Goal: Information Seeking & Learning: Learn about a topic

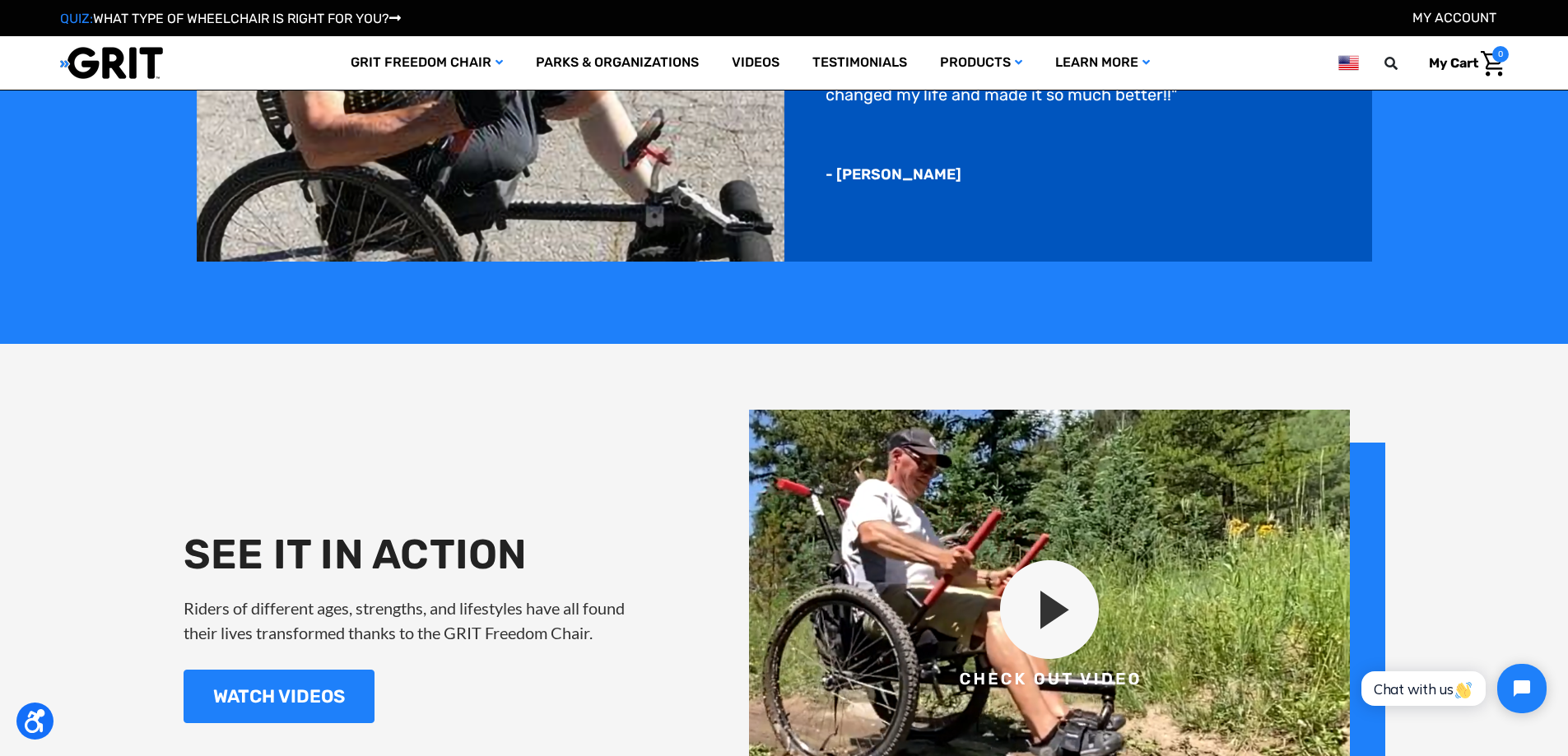
scroll to position [1810, 0]
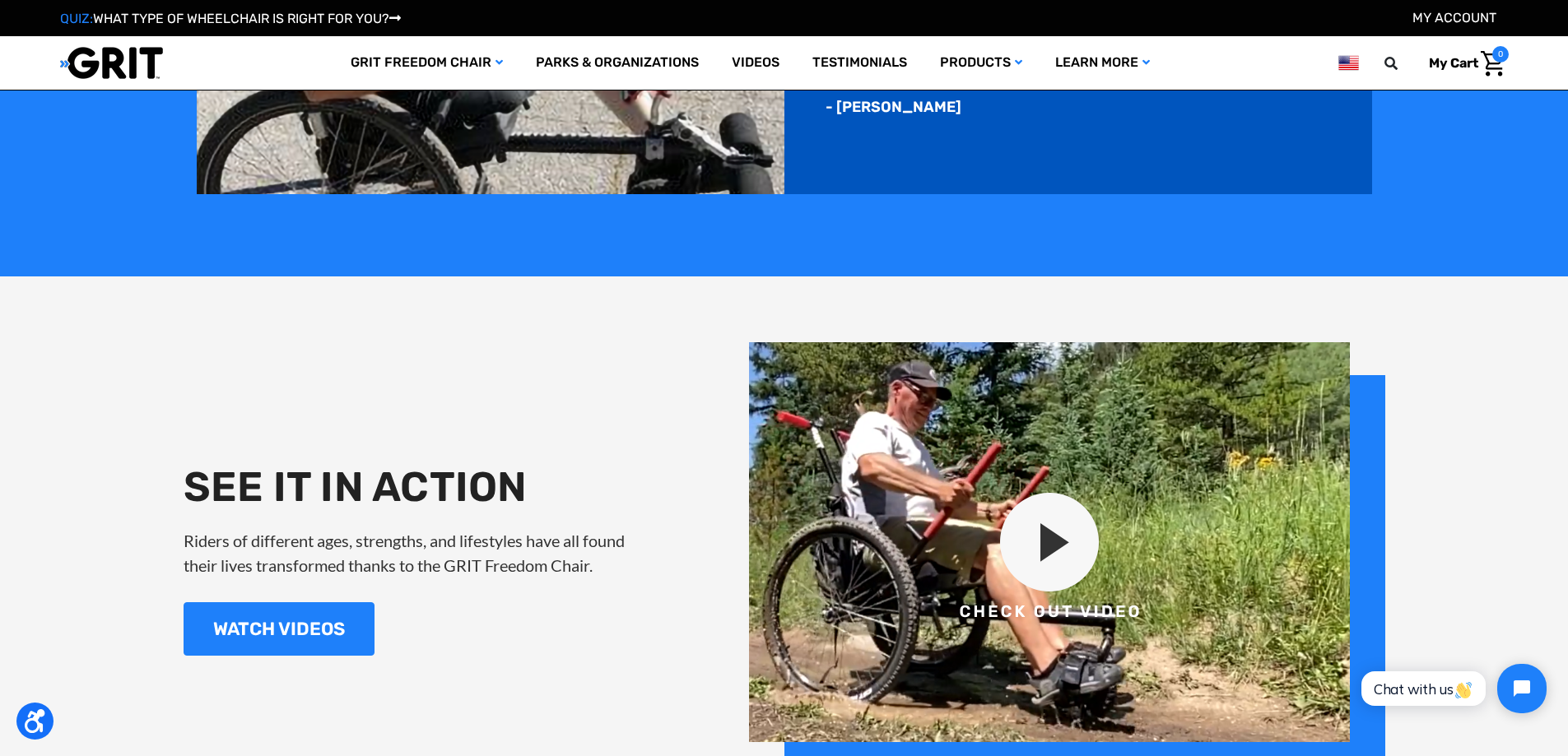
click at [1041, 531] on img at bounding box center [1066, 558] width 636 height 433
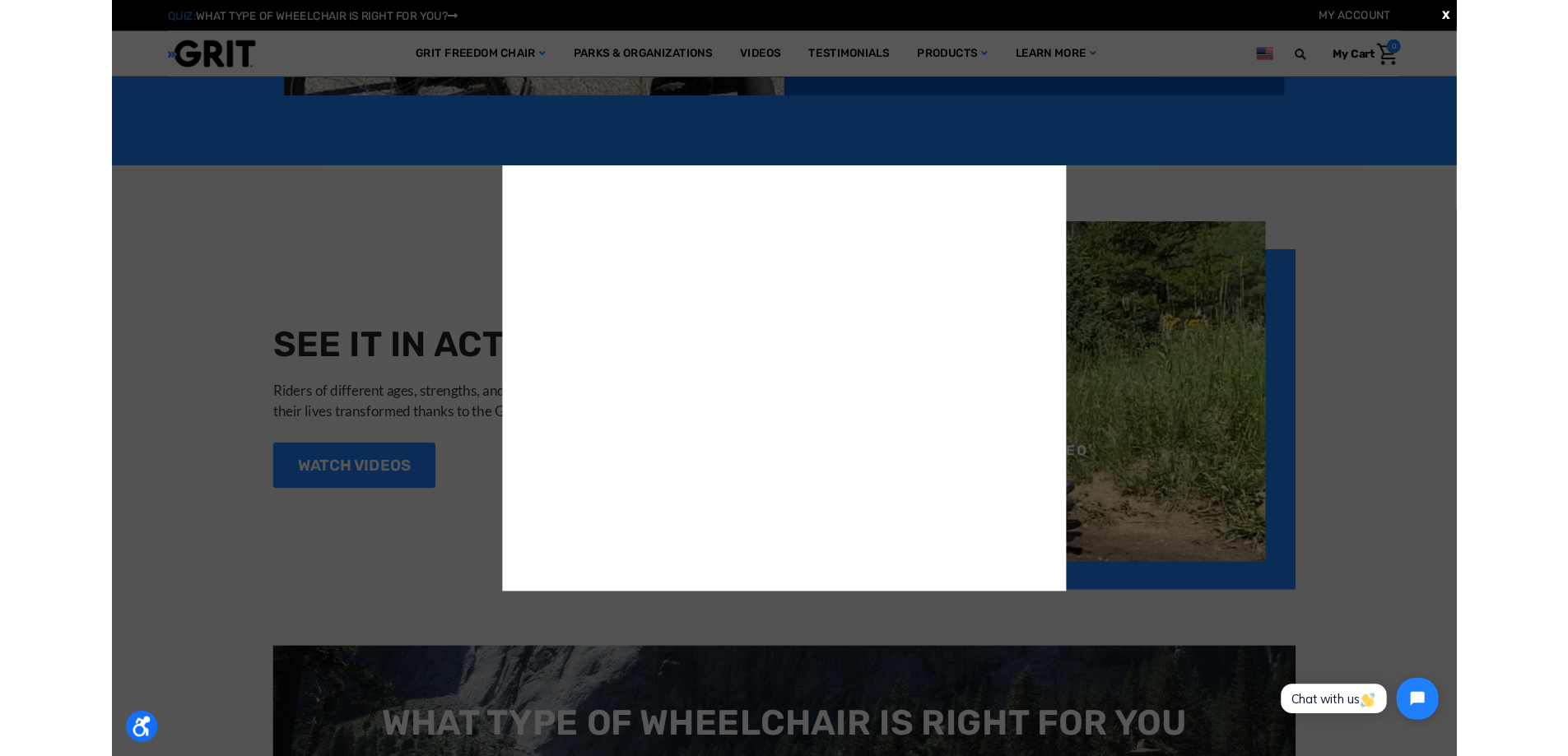
scroll to position [1891, 0]
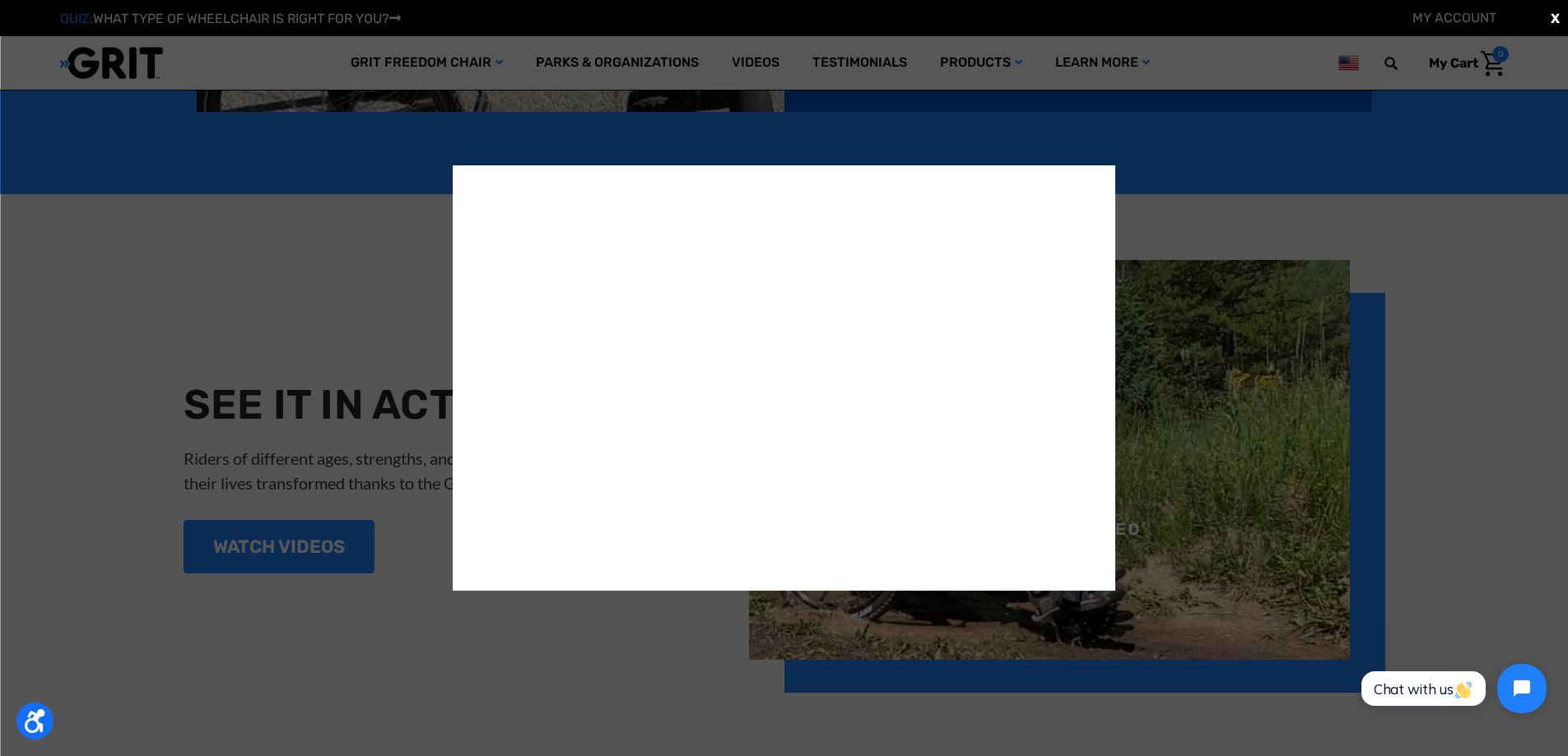
click at [1342, 237] on div "X" at bounding box center [784, 378] width 1568 height 756
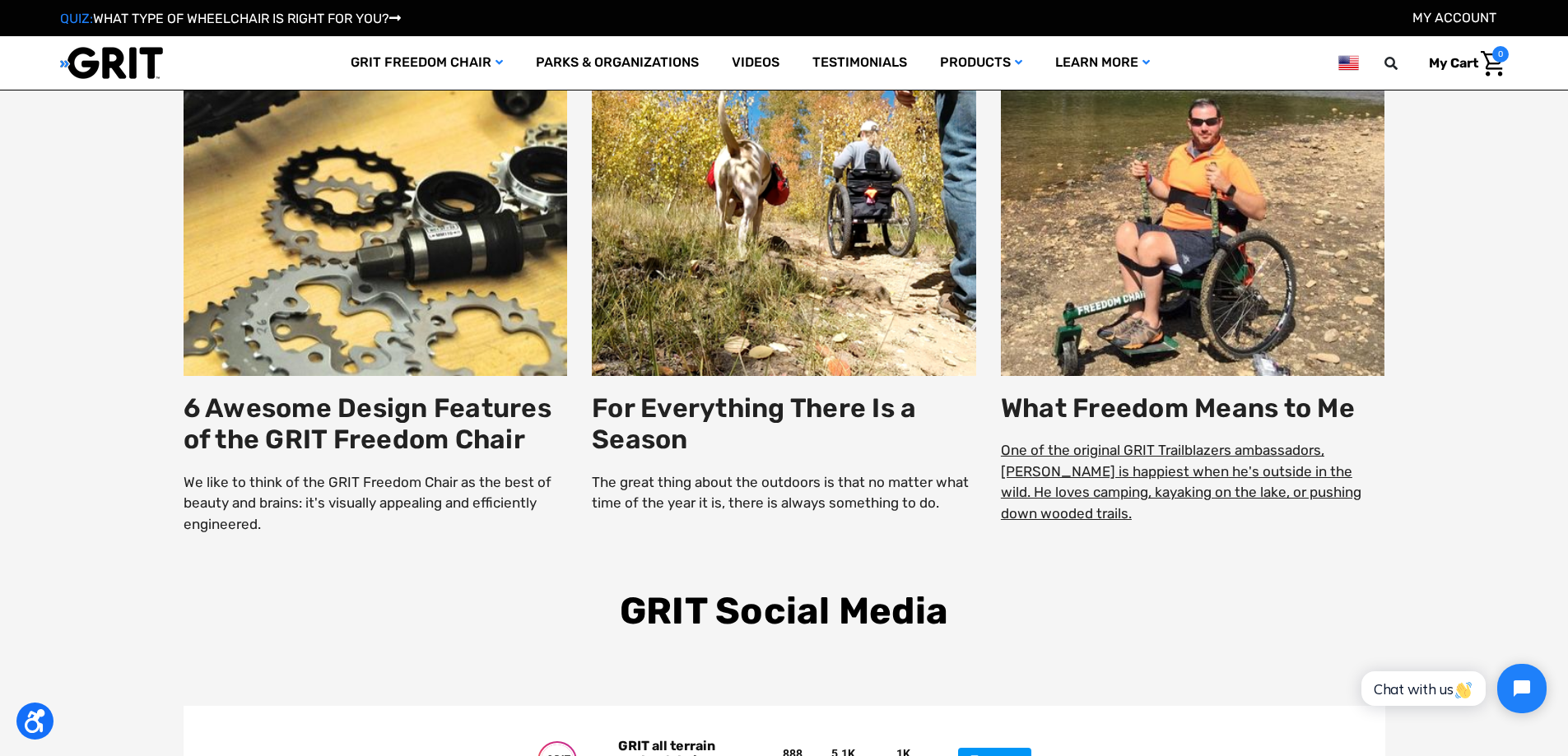
scroll to position [3125, 0]
